Goal: Transaction & Acquisition: Obtain resource

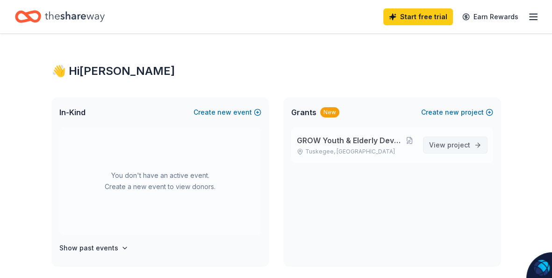
click at [450, 143] on span "project" at bounding box center [459, 145] width 23 height 8
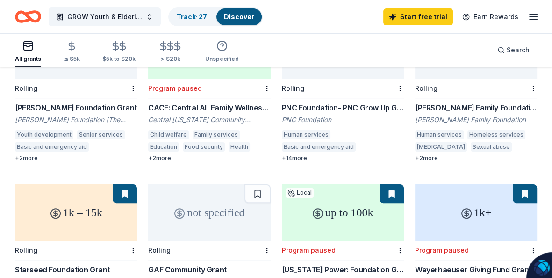
scroll to position [148, 0]
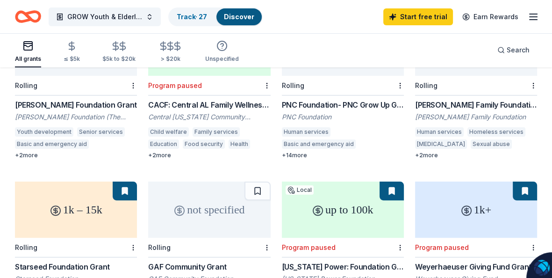
drag, startPoint x: 552, startPoint y: 158, endPoint x: 556, endPoint y: 163, distance: 6.4
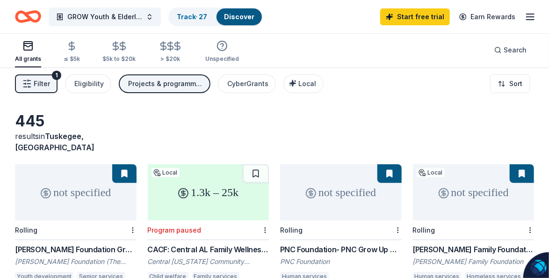
scroll to position [0, 0]
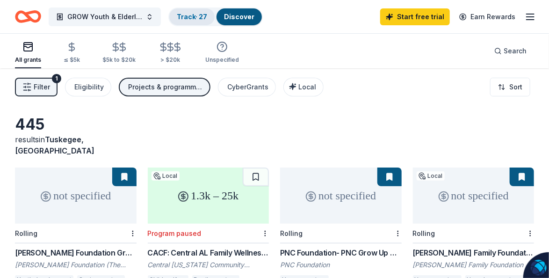
click at [205, 13] on link "Track · 27" at bounding box center [192, 17] width 30 height 8
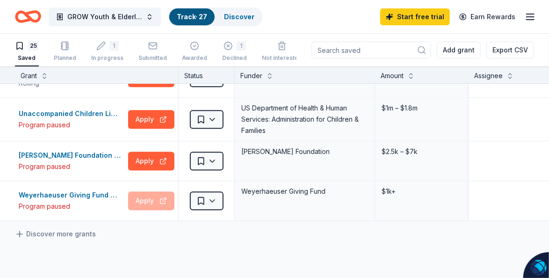
scroll to position [865, 0]
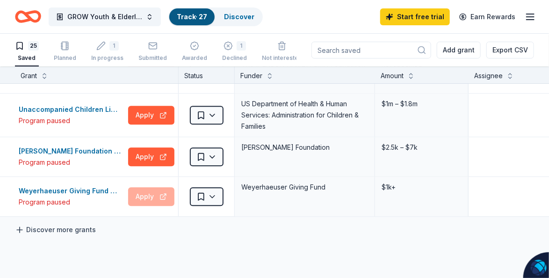
click at [79, 226] on link "Discover more grants" at bounding box center [55, 229] width 81 height 11
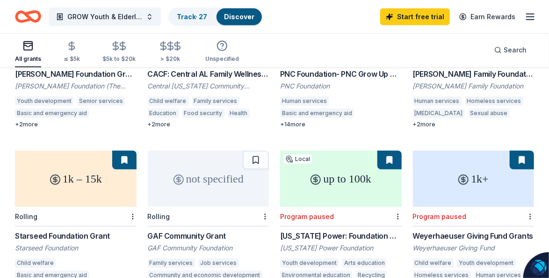
scroll to position [196, 0]
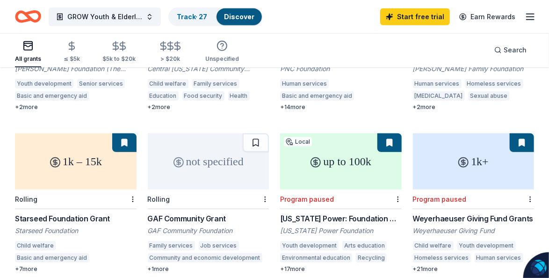
drag, startPoint x: 547, startPoint y: 130, endPoint x: 554, endPoint y: 111, distance: 19.5
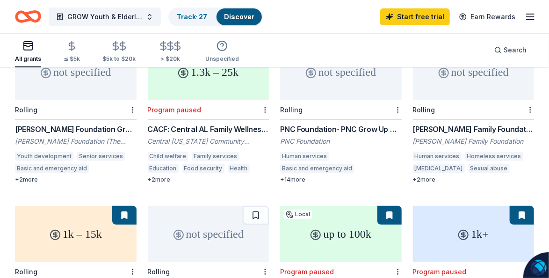
scroll to position [123, 0]
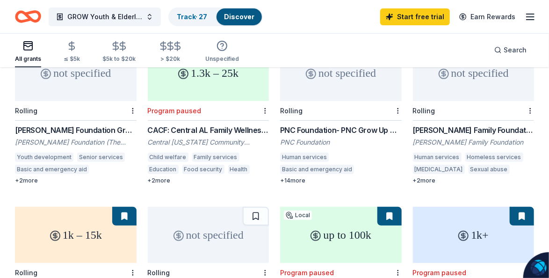
drag, startPoint x: 549, startPoint y: 66, endPoint x: 544, endPoint y: 40, distance: 26.1
click at [544, 40] on div "All grants ≤ $5k $5k to $20k > $20k Unspecified Search" at bounding box center [274, 50] width 549 height 35
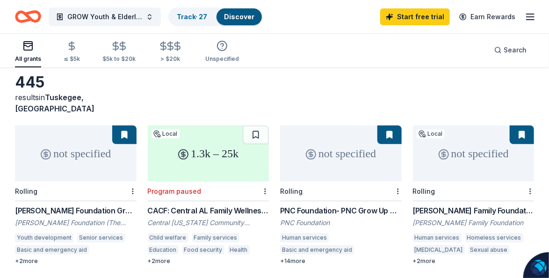
scroll to position [41, 0]
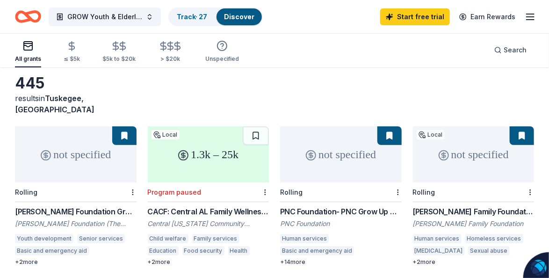
drag, startPoint x: 549, startPoint y: 35, endPoint x: 554, endPoint y: 37, distance: 5.7
click at [549, 37] on html "GROW Youth & Elderly Development Program Track · 27 Discover Start free trial E…" at bounding box center [274, 98] width 549 height 278
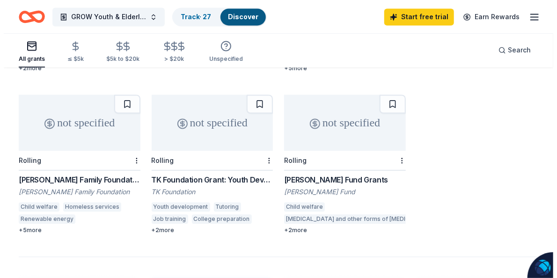
scroll to position [716, 0]
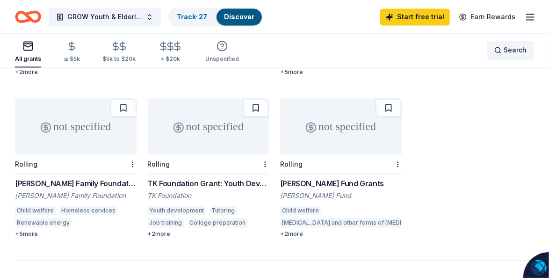
click at [520, 47] on span "Search" at bounding box center [515, 49] width 23 height 11
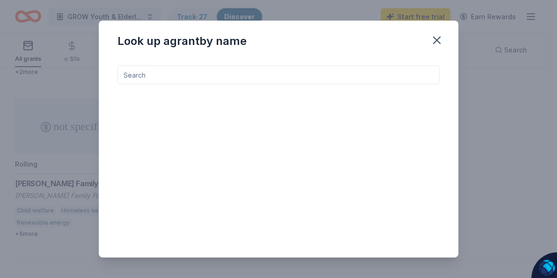
click at [199, 73] on input at bounding box center [278, 74] width 322 height 19
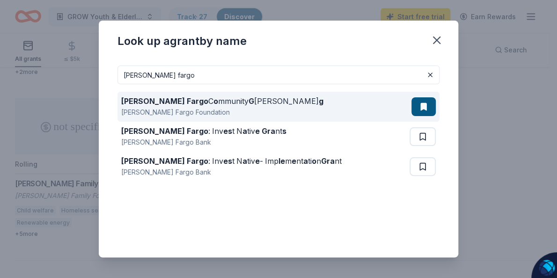
type input "wells fargo"
click at [318, 103] on strong "g" at bounding box center [320, 100] width 5 height 9
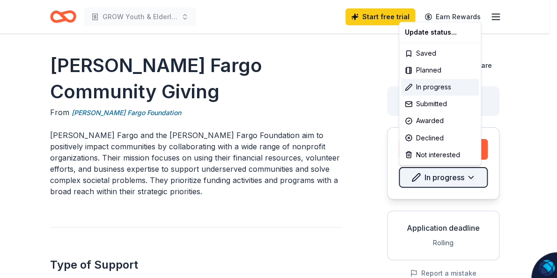
click at [456, 173] on html "GROW Youth & Elderly Development Program Start free trial Earn Rewards [PERSON_…" at bounding box center [278, 139] width 557 height 278
click at [444, 86] on div "In progress" at bounding box center [440, 87] width 78 height 17
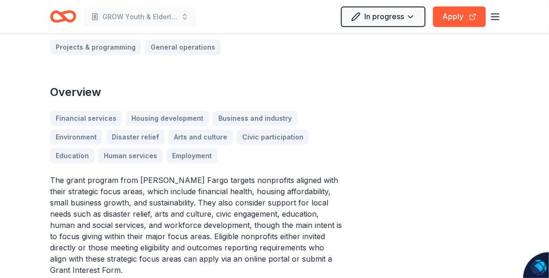
scroll to position [258, 0]
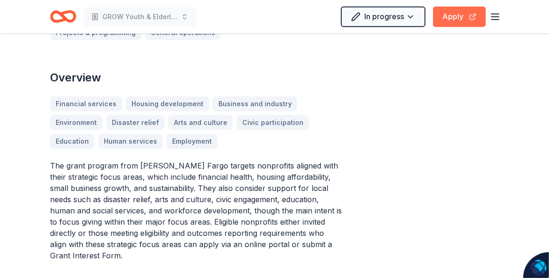
click at [462, 16] on button "Apply" at bounding box center [459, 17] width 53 height 21
